Goal: Information Seeking & Learning: Learn about a topic

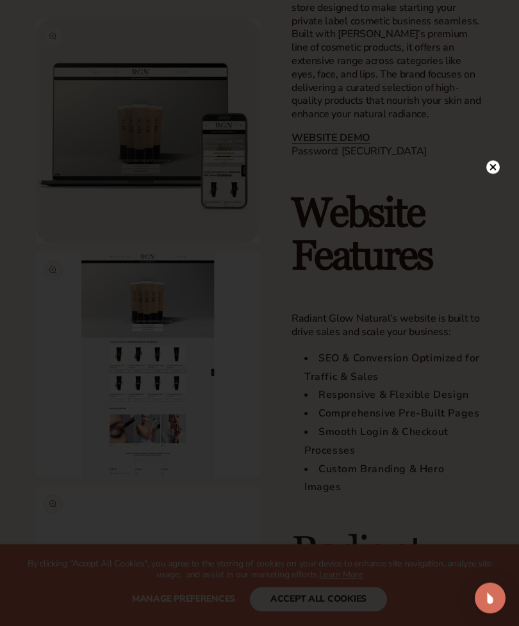
scroll to position [872, 0]
click at [493, 174] on circle at bounding box center [492, 166] width 13 height 13
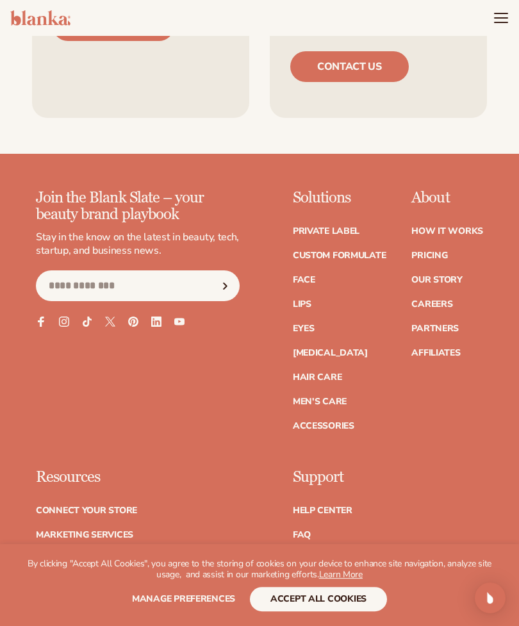
scroll to position [2767, 0]
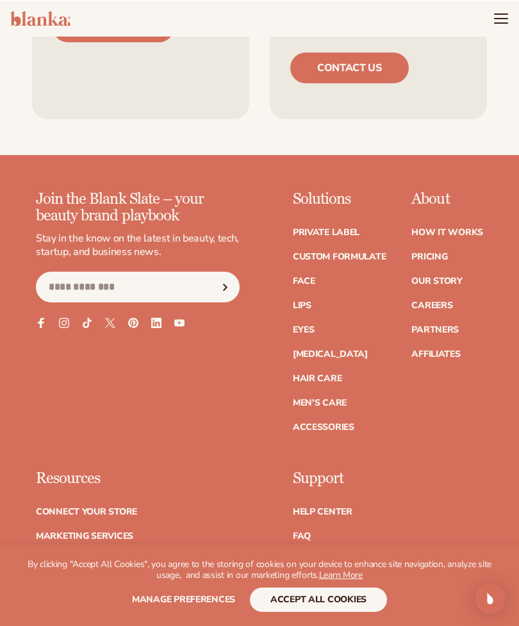
click at [310, 301] on link "Lips" at bounding box center [302, 305] width 19 height 9
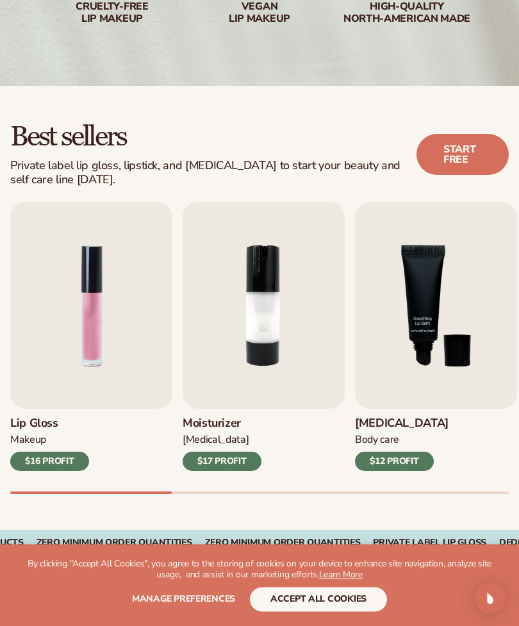
scroll to position [252, 0]
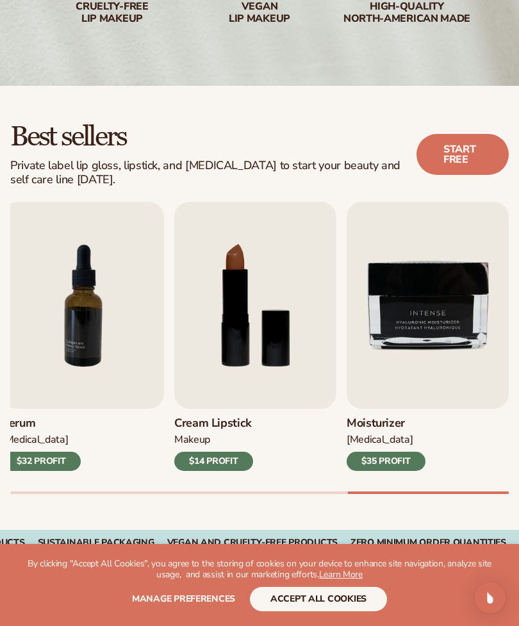
click at [445, 335] on img "9 / 9" at bounding box center [428, 305] width 162 height 207
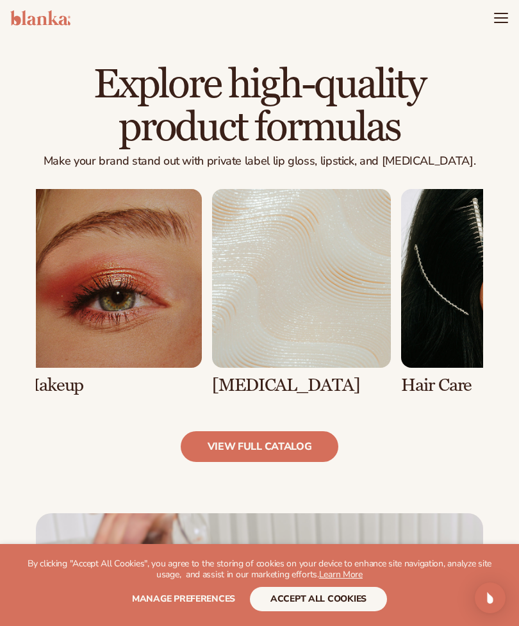
scroll to position [797, 0]
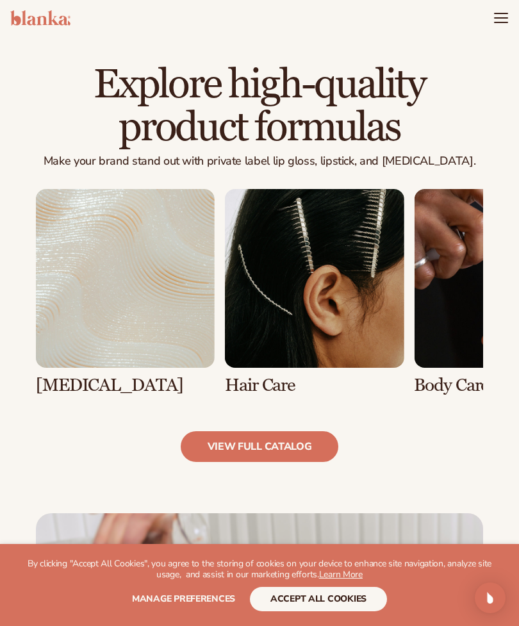
click at [313, 441] on link "view full catalog" at bounding box center [260, 446] width 158 height 31
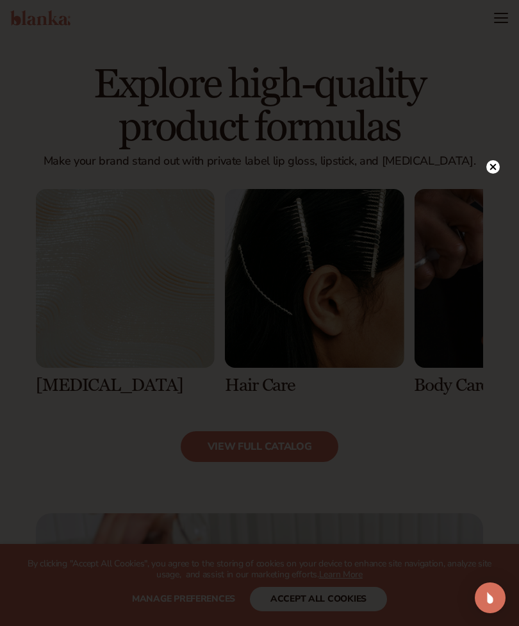
click at [481, 165] on div at bounding box center [259, 313] width 519 height 626
click at [492, 169] on circle at bounding box center [492, 166] width 13 height 13
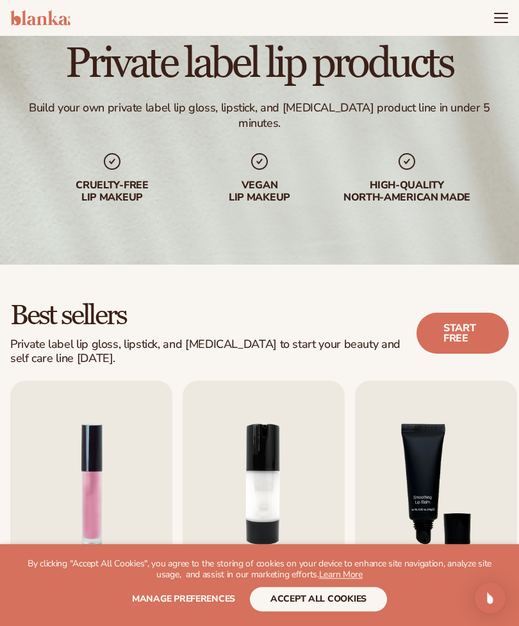
scroll to position [54, 0]
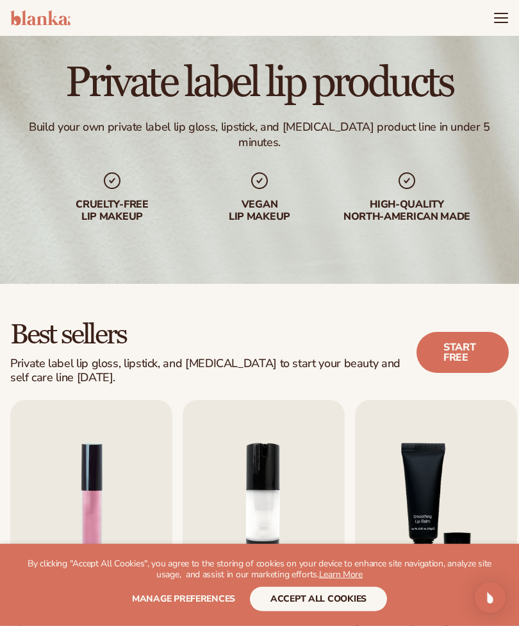
click at [499, 19] on icon "Menu" at bounding box center [500, 17] width 15 height 15
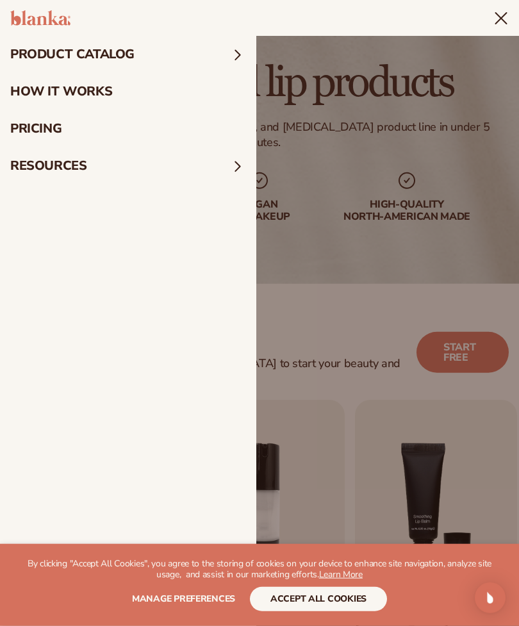
click at [229, 48] on summary "product catalog" at bounding box center [128, 54] width 256 height 37
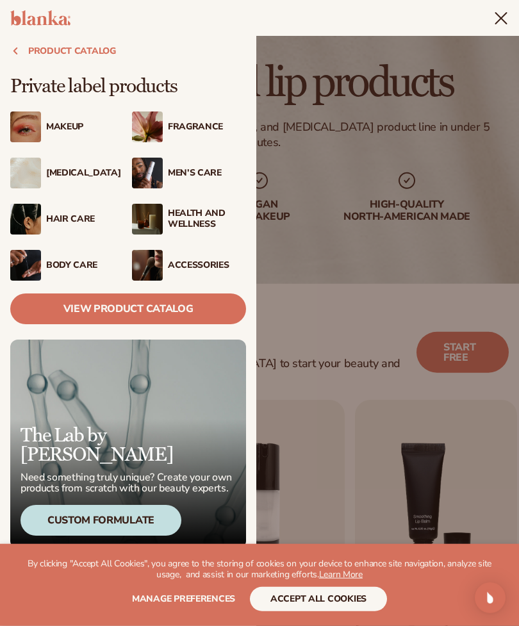
click at [89, 124] on div "Makeup" at bounding box center [85, 127] width 78 height 11
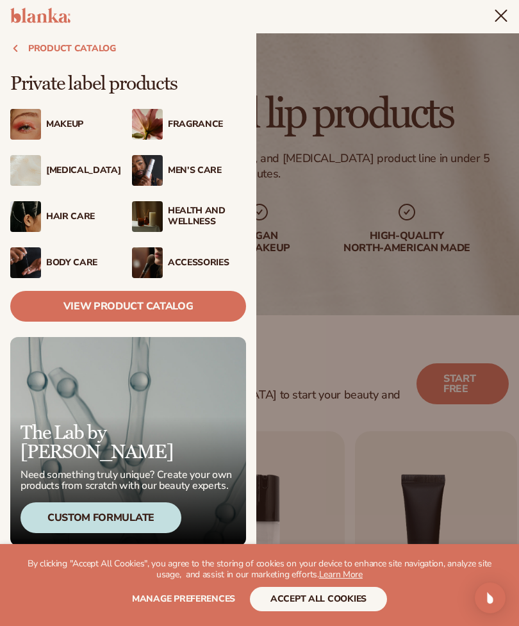
scroll to position [23, 0]
click at [502, 15] on icon "Menu" at bounding box center [500, 15] width 15 height 15
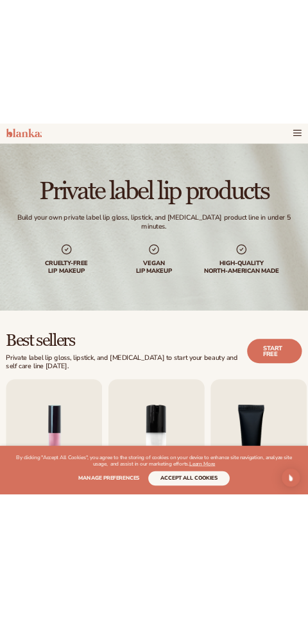
scroll to position [0, 0]
